Goal: Use online tool/utility: Utilize a website feature to perform a specific function

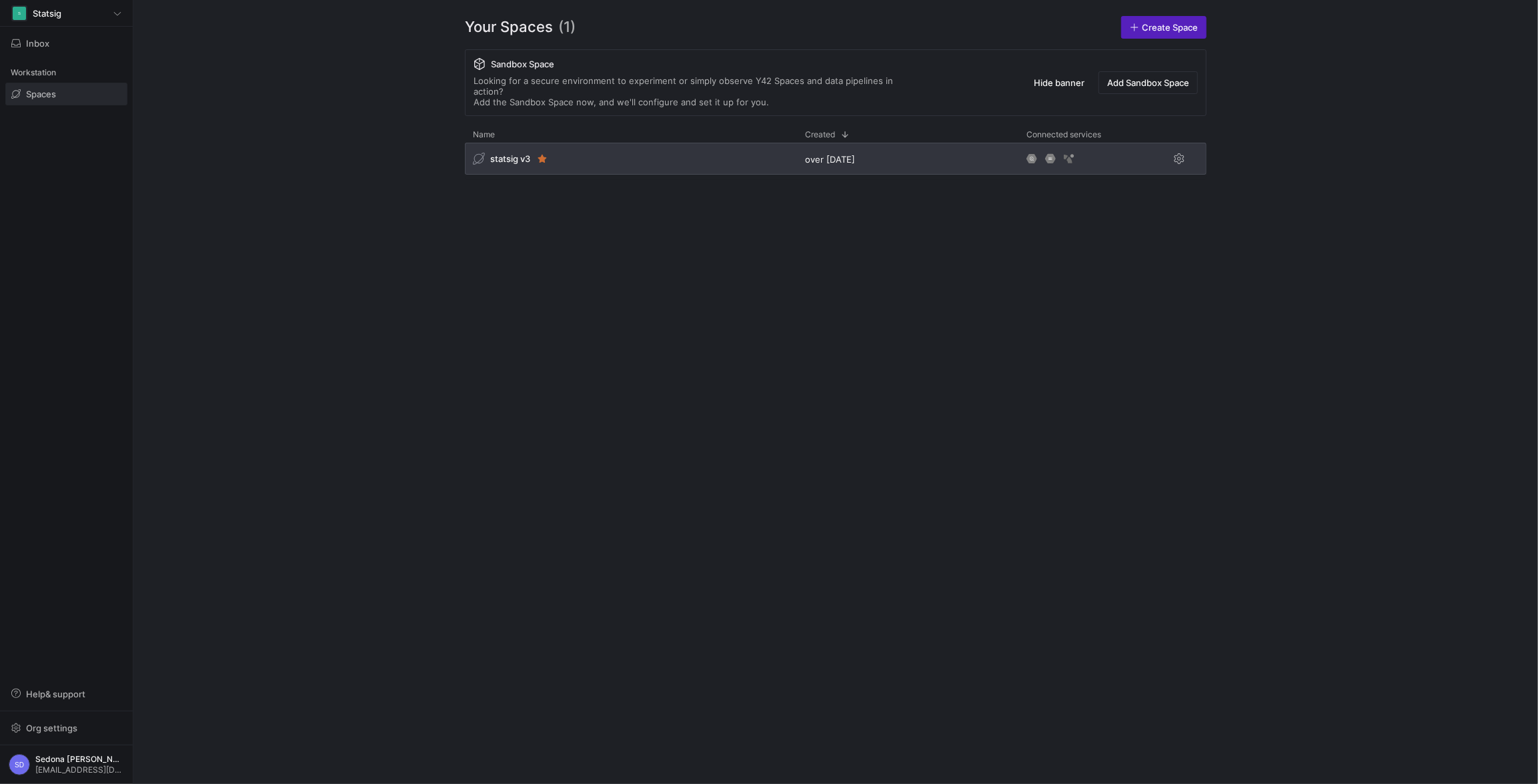
click at [513, 154] on span "statsig v3" at bounding box center [510, 159] width 40 height 11
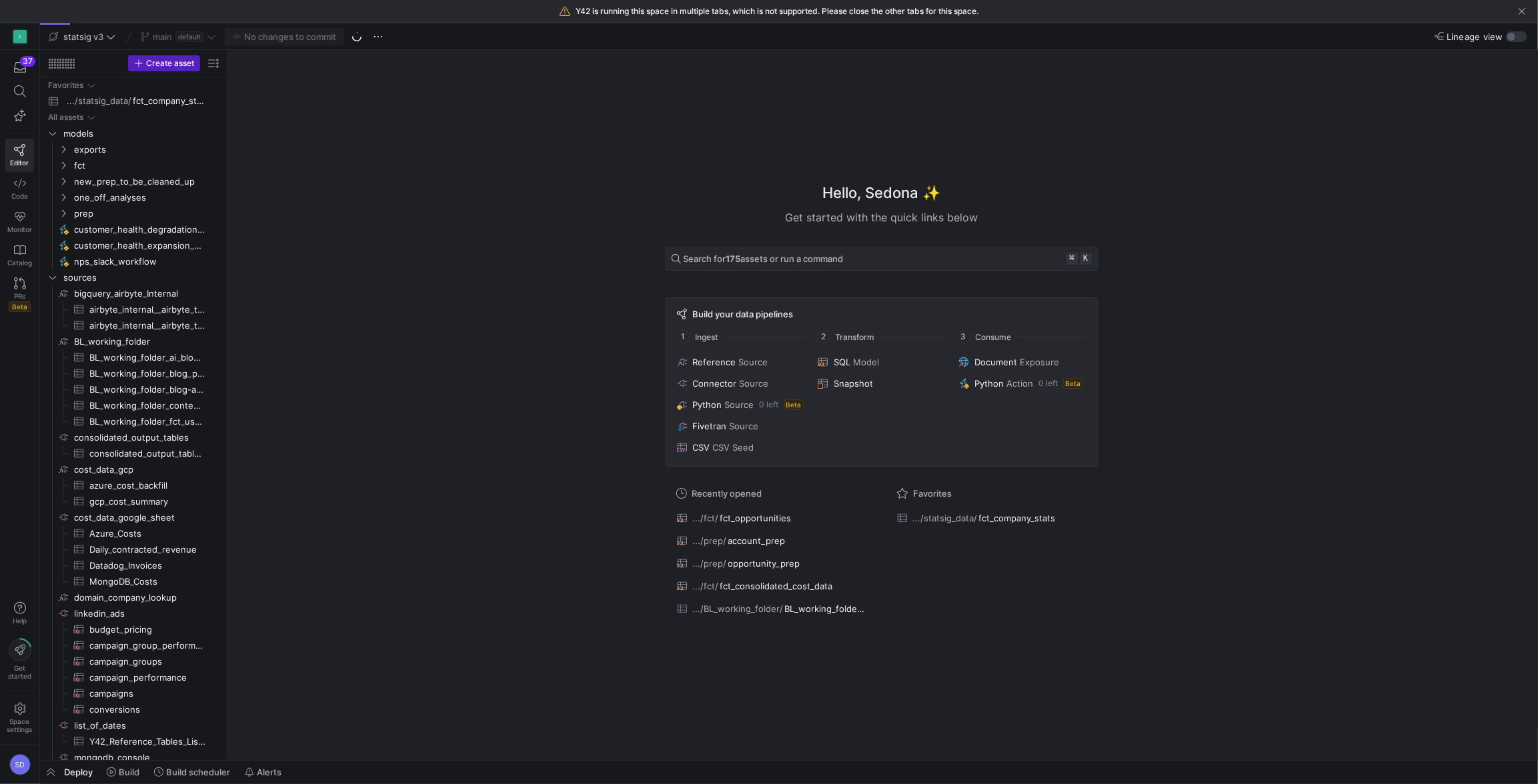
click at [361, 32] on icon at bounding box center [357, 37] width 11 height 11
click at [1501, 77] on span "Pull" at bounding box center [1501, 76] width 15 height 11
click at [76, 162] on span "fct" at bounding box center [131, 165] width 113 height 15
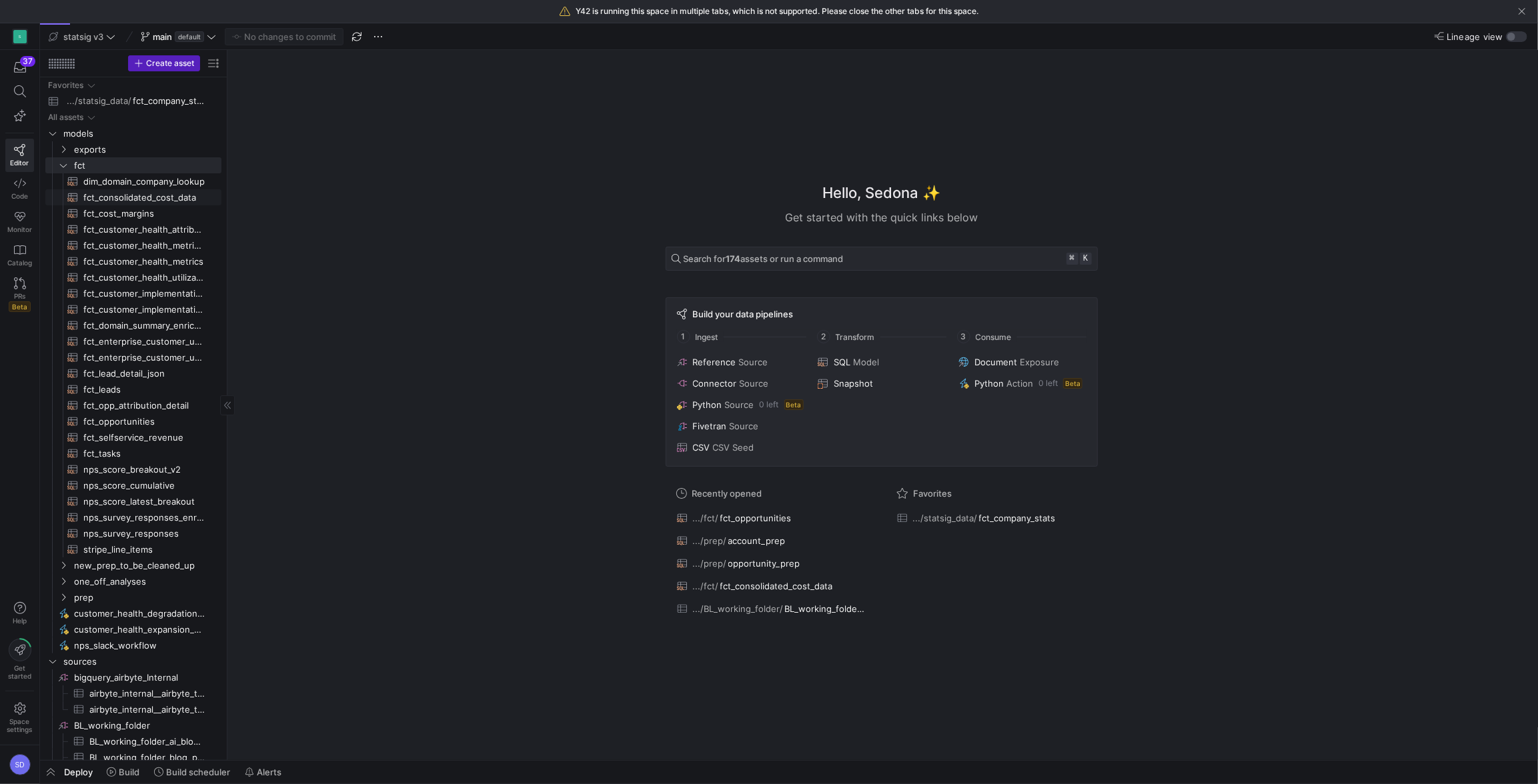
click at [98, 197] on span "fct_consolidated_cost_data​​​​​​​​​​" at bounding box center [144, 198] width 123 height 15
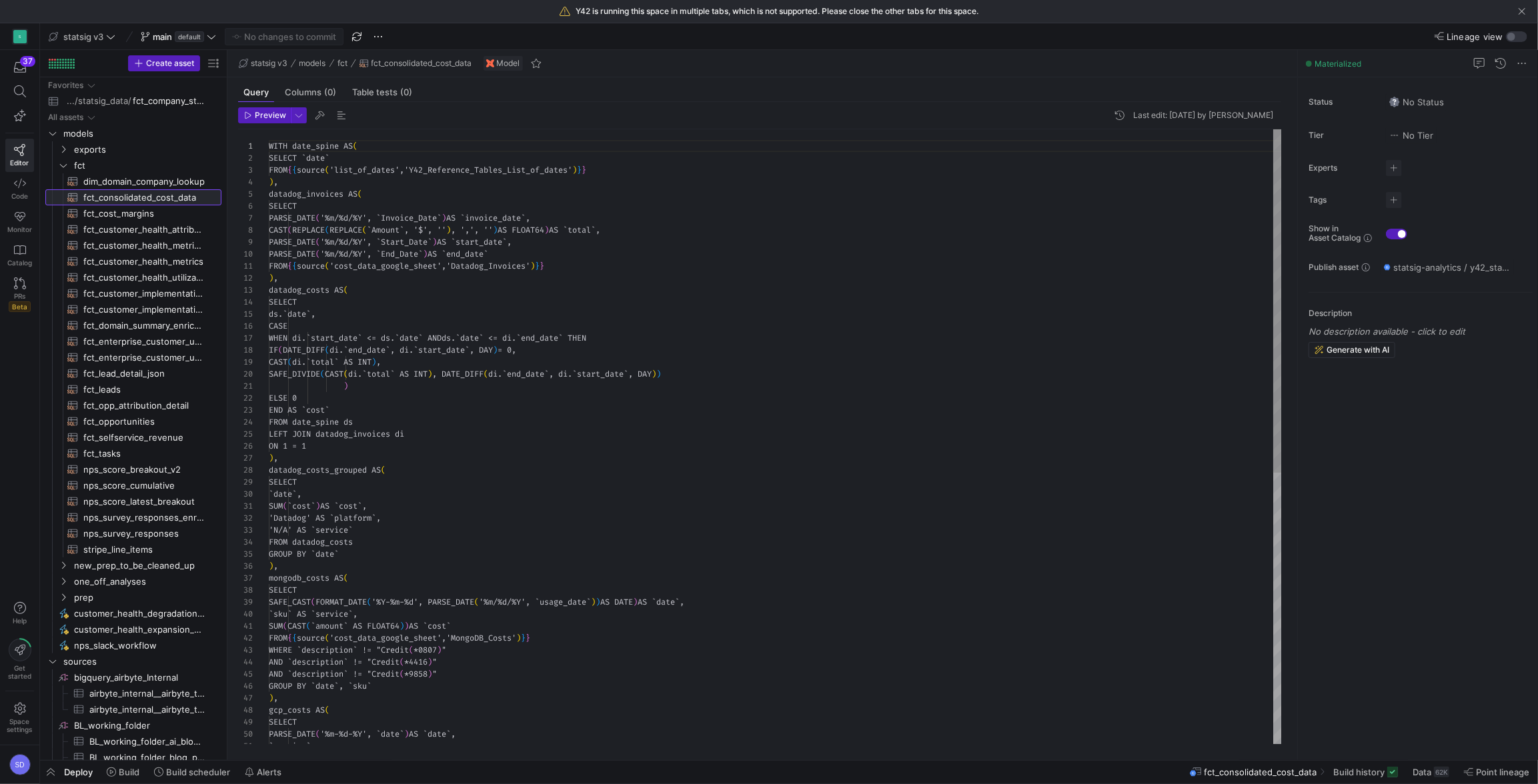
scroll to position [120, 0]
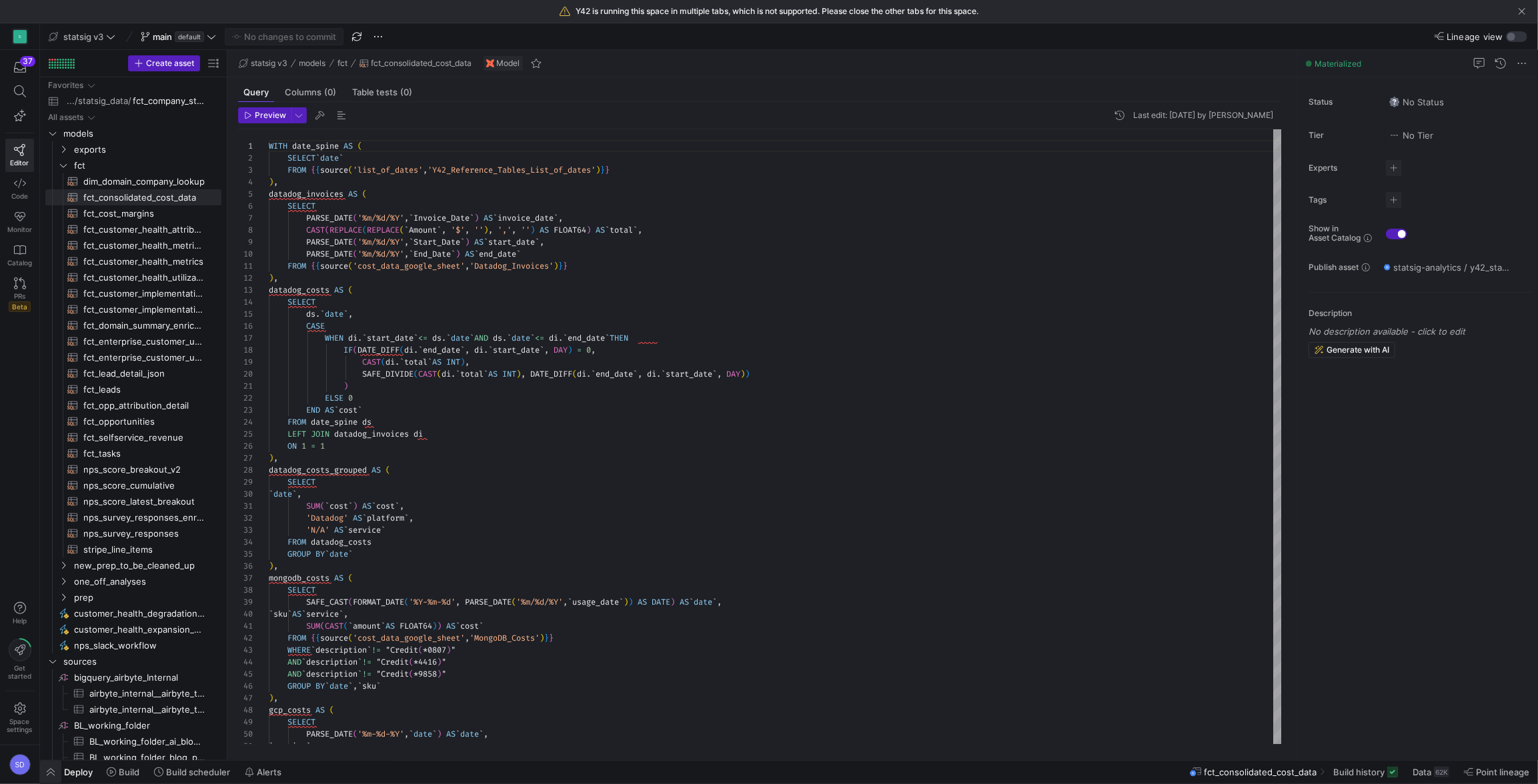
click at [54, 770] on span "button" at bounding box center [50, 772] width 21 height 23
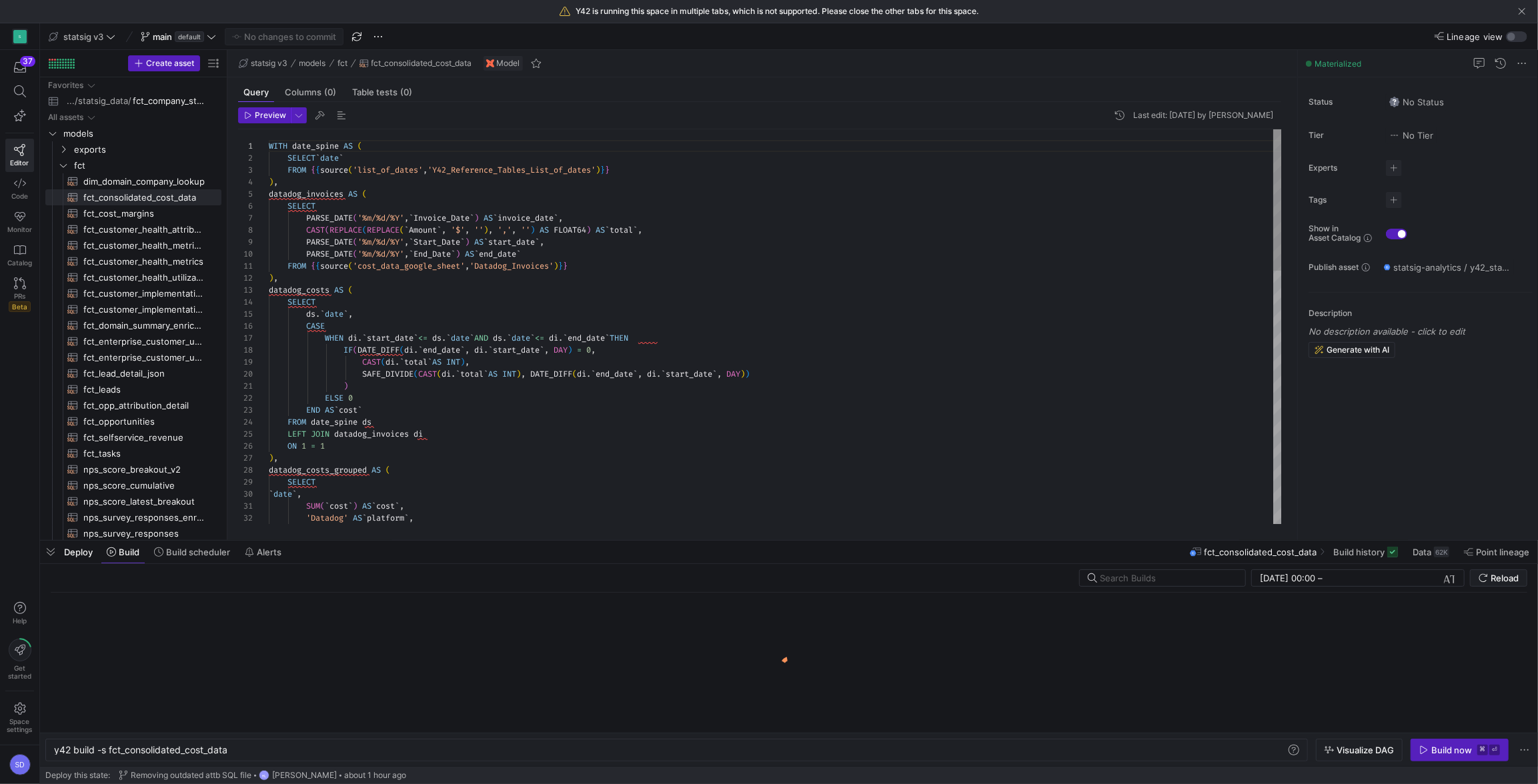
scroll to position [0, 175]
click at [109, 745] on div "y42 build -s fct_consolidated_cost_data" at bounding box center [670, 750] width 1233 height 11
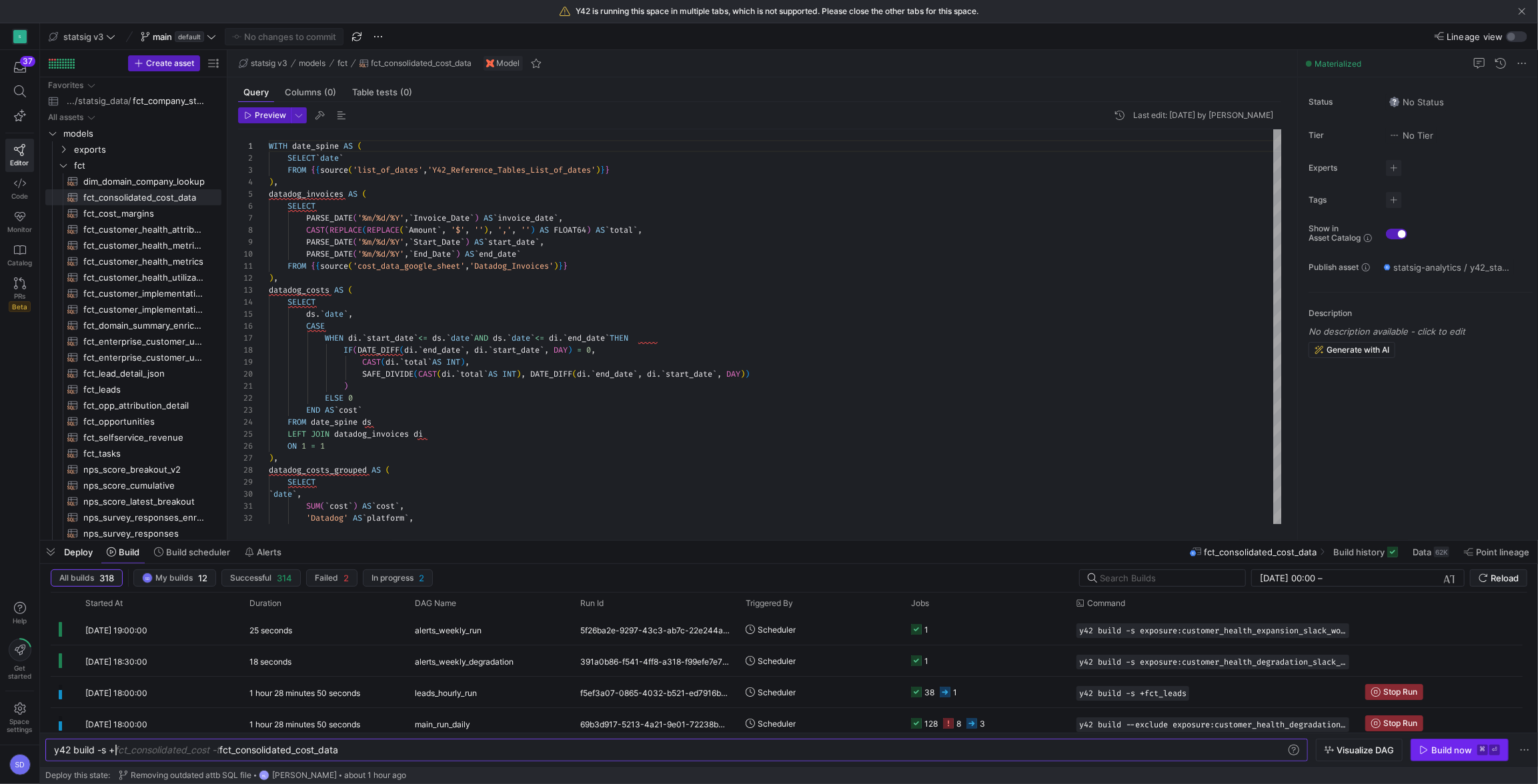
type textarea "y42 build -s +fct_consolidated_cost_data"
click at [1427, 755] on span "Build now ⌘ ⏎" at bounding box center [1460, 750] width 81 height 11
